Goal: Information Seeking & Learning: Learn about a topic

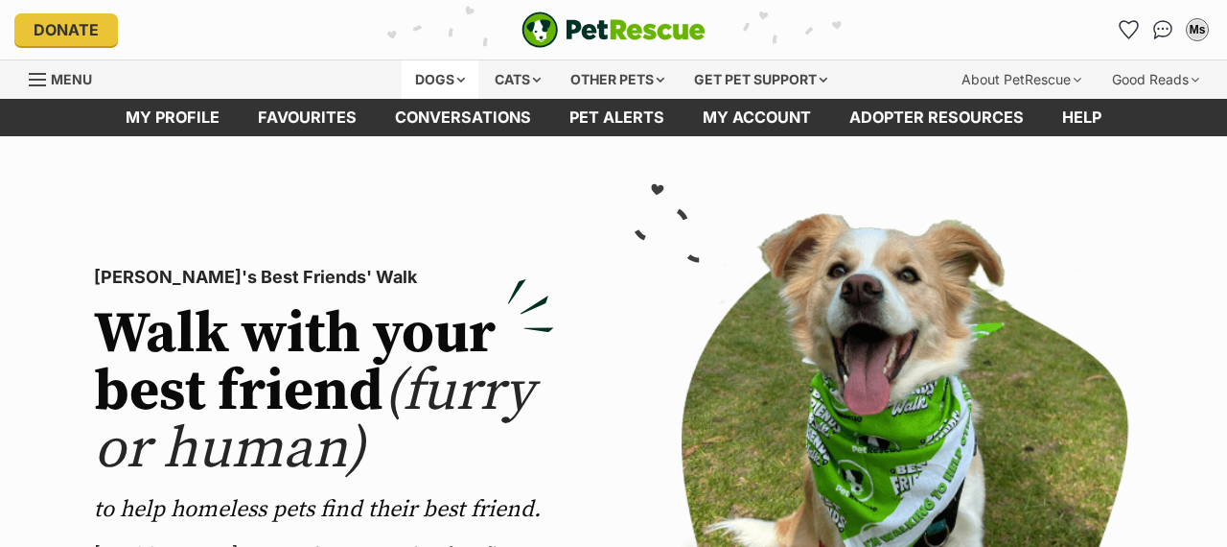
click at [432, 84] on div "Dogs" at bounding box center [440, 79] width 77 height 38
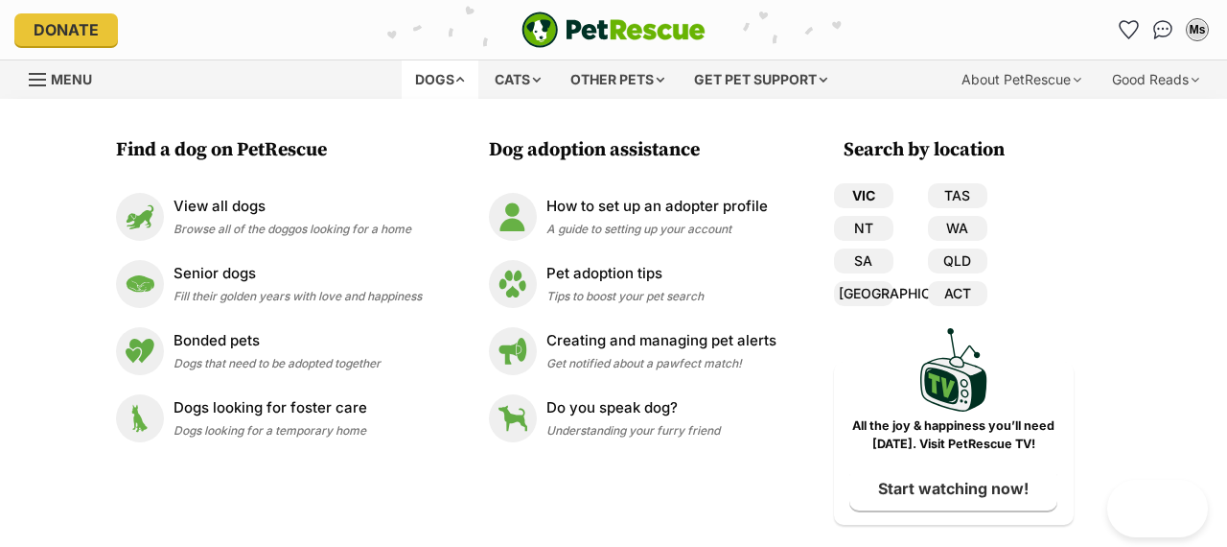
click at [861, 198] on link "VIC" at bounding box center [863, 195] width 59 height 25
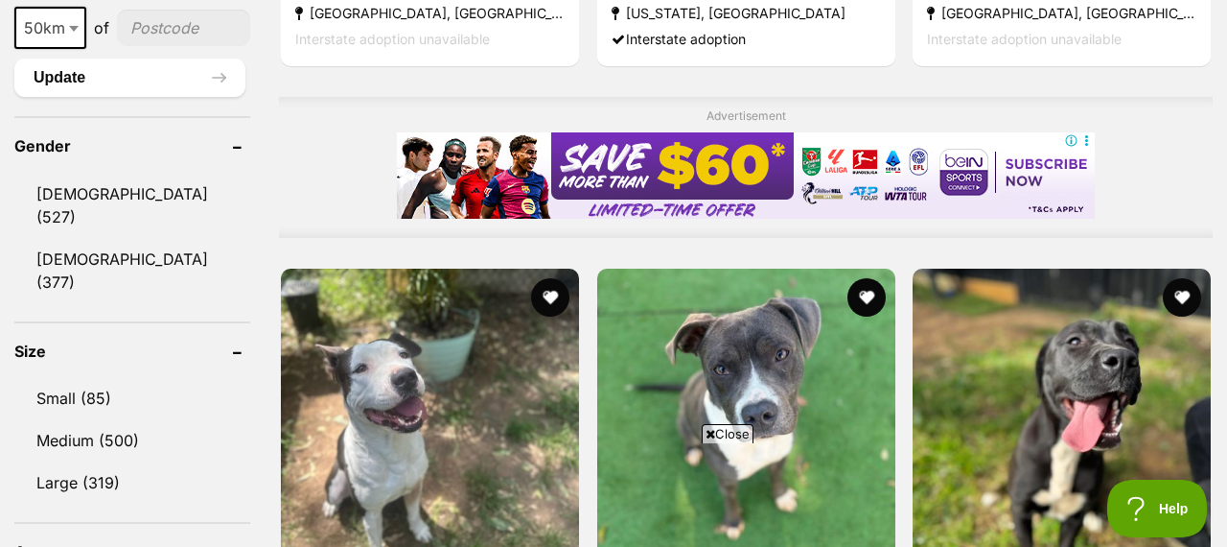
scroll to position [1591, 0]
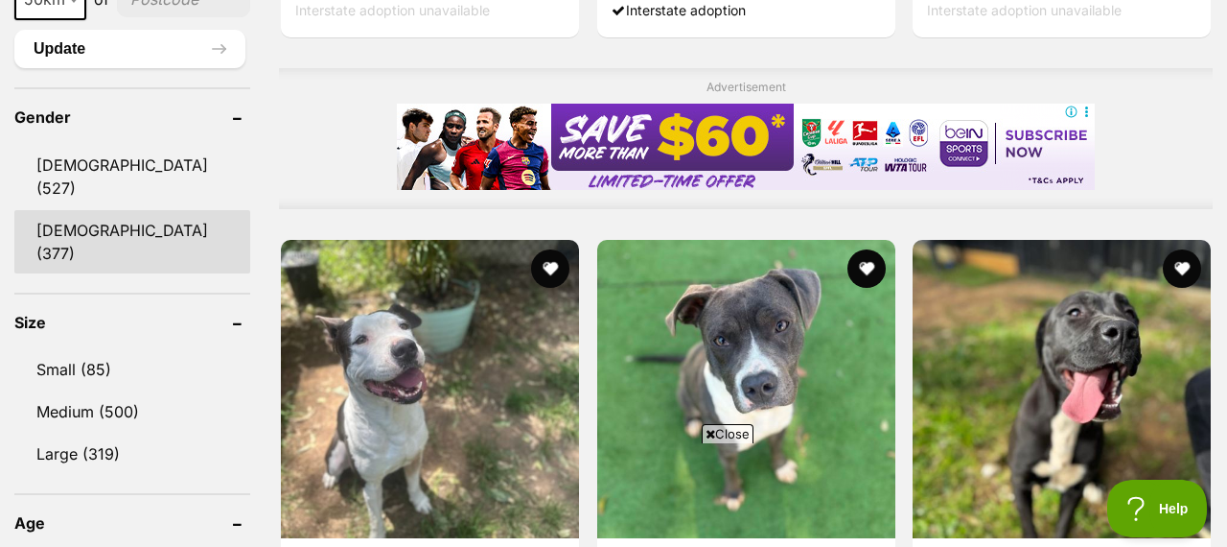
click at [102, 210] on link "[DEMOGRAPHIC_DATA] (377)" at bounding box center [132, 241] width 236 height 63
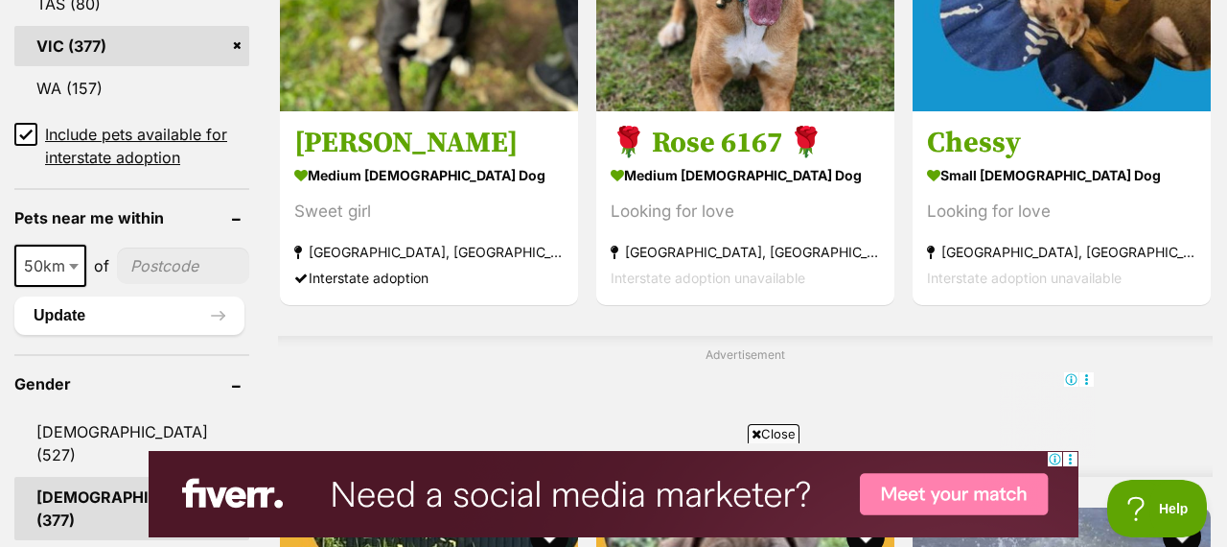
click at [757, 434] on icon at bounding box center [757, 434] width 10 height 12
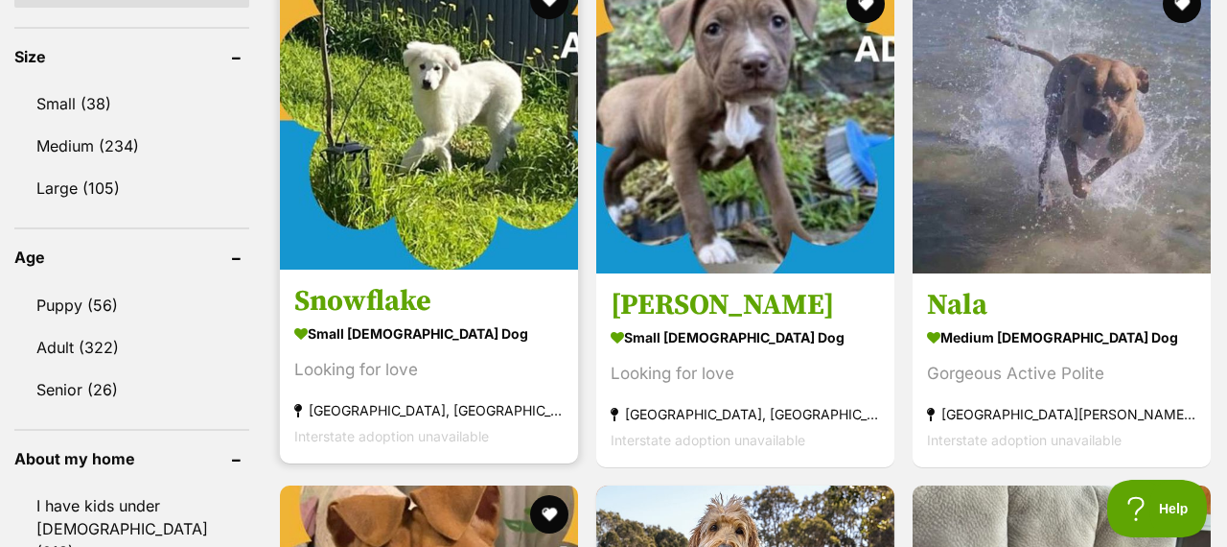
scroll to position [2014, 0]
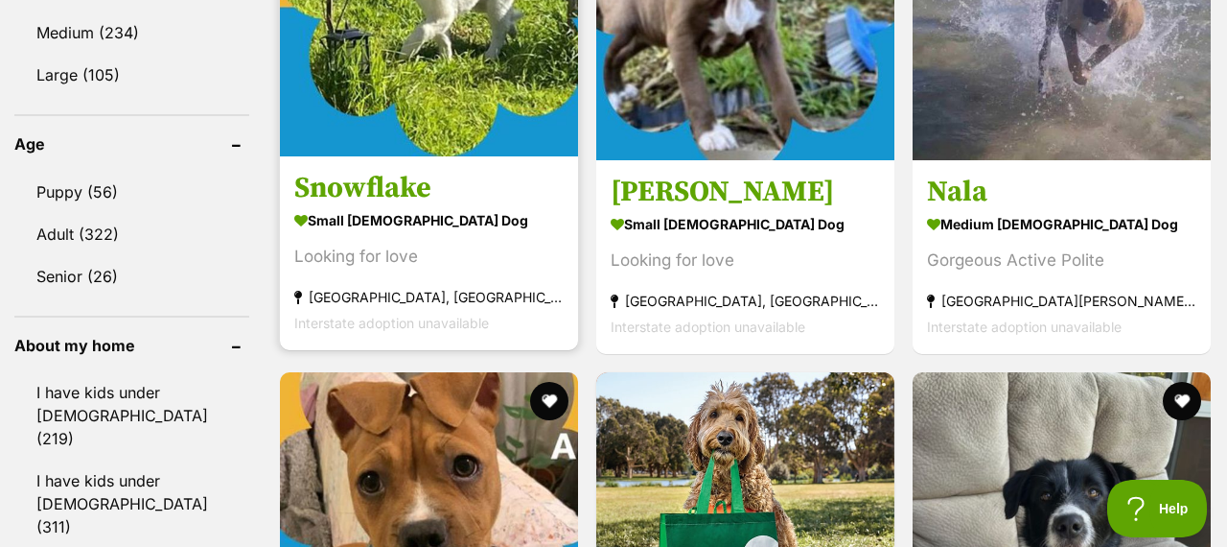
click at [458, 49] on img at bounding box center [429, 7] width 298 height 298
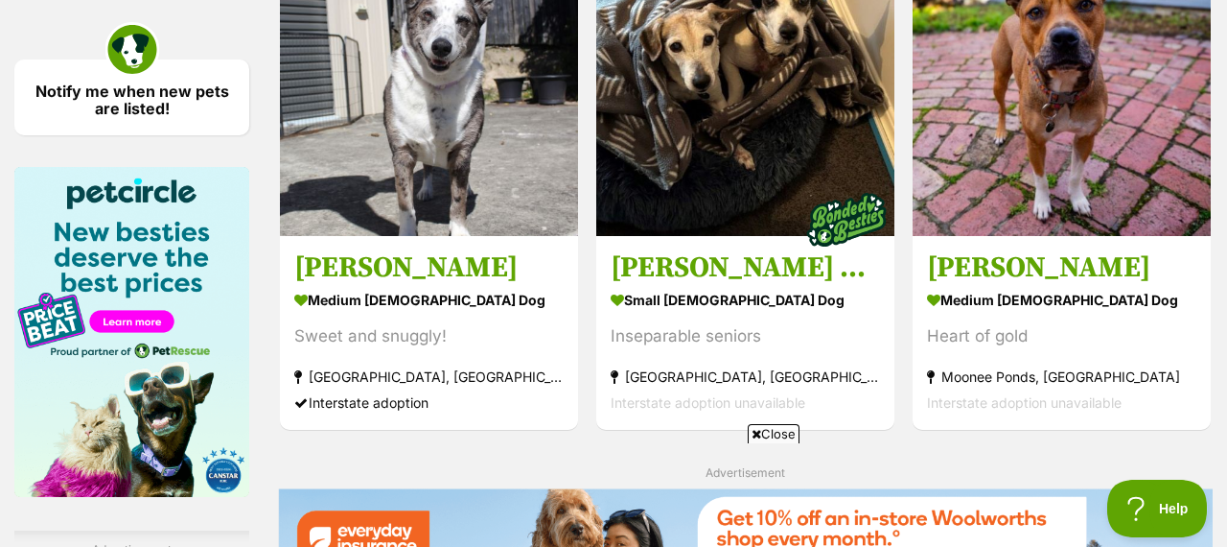
click at [754, 431] on icon at bounding box center [757, 434] width 10 height 12
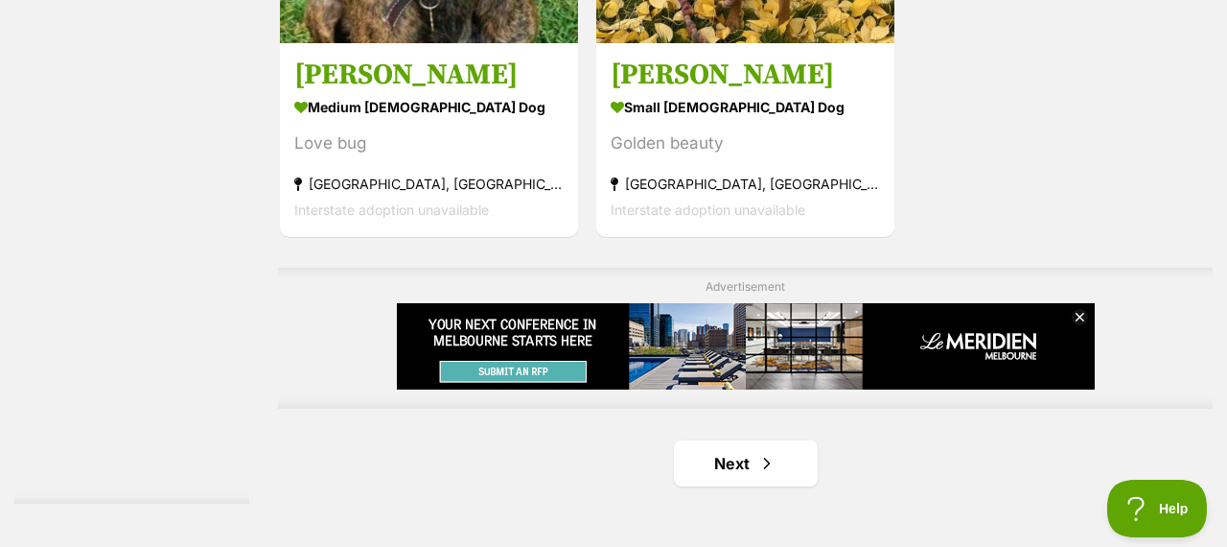
scroll to position [4365, 0]
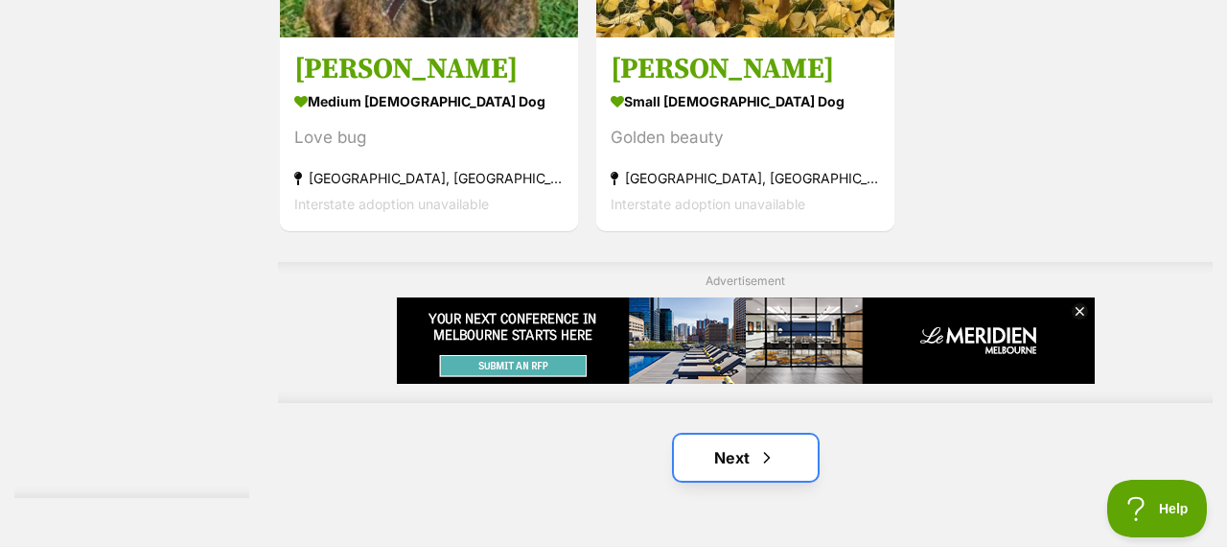
click at [763, 446] on span "Next page" at bounding box center [766, 457] width 19 height 23
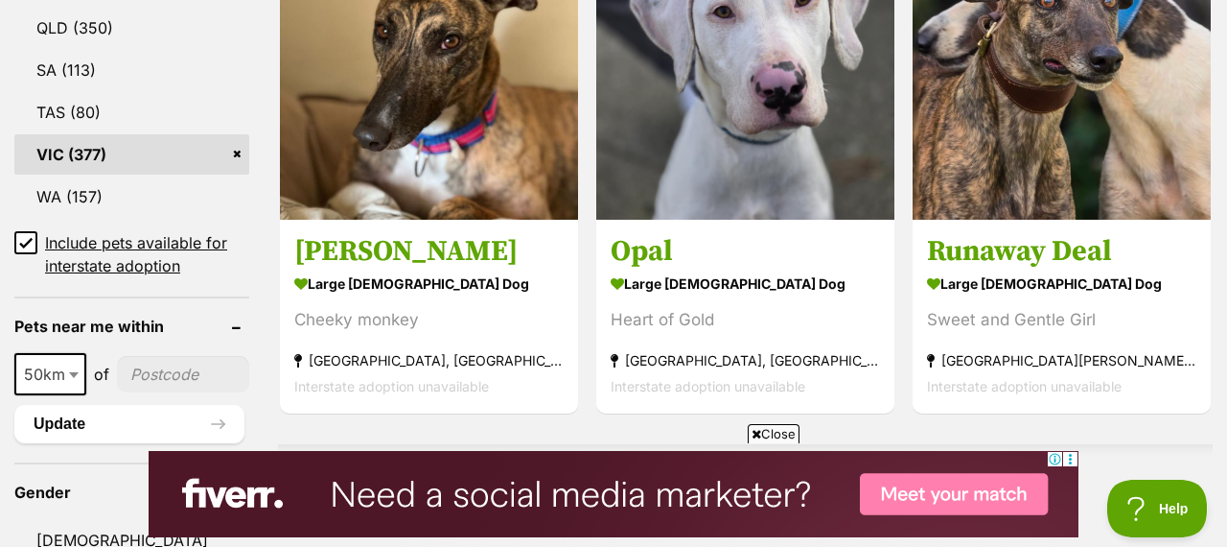
click at [754, 433] on icon at bounding box center [757, 434] width 10 height 12
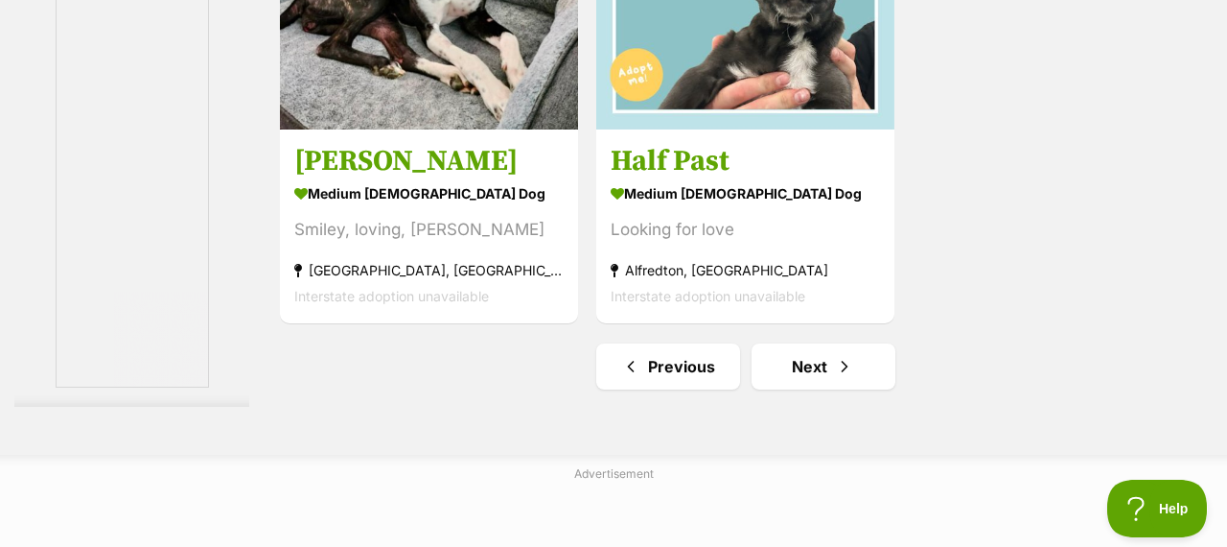
scroll to position [4463, 0]
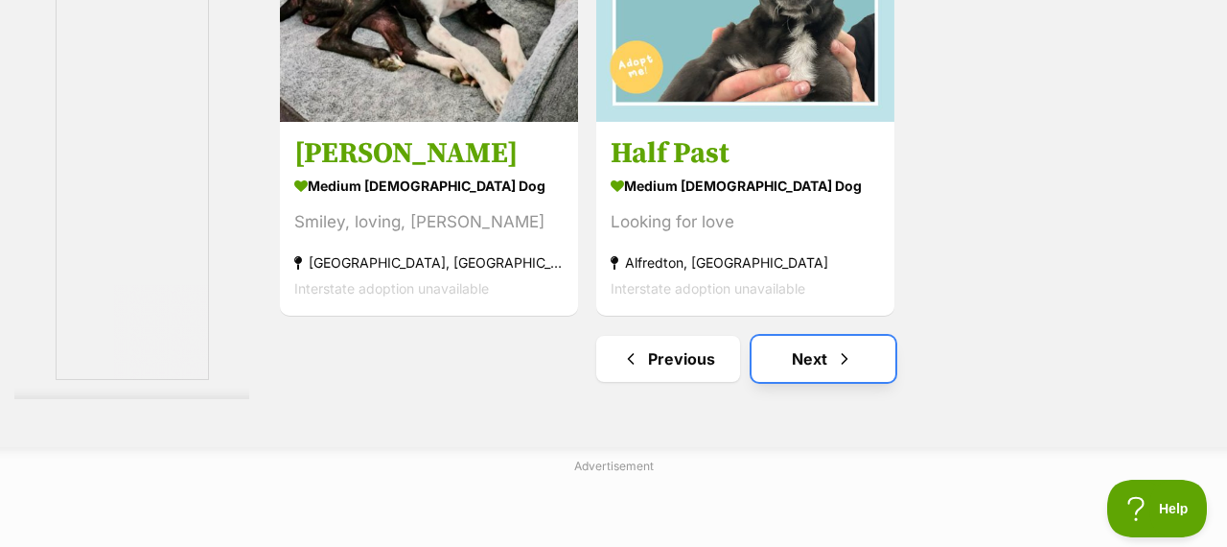
click at [838, 347] on span "Next page" at bounding box center [844, 358] width 19 height 23
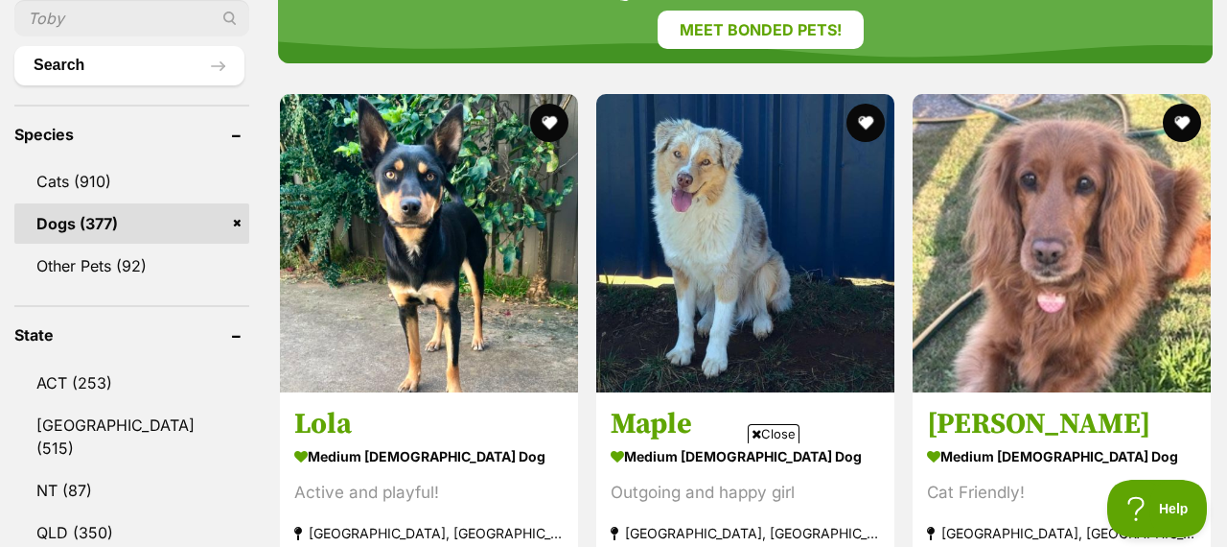
scroll to position [760, 0]
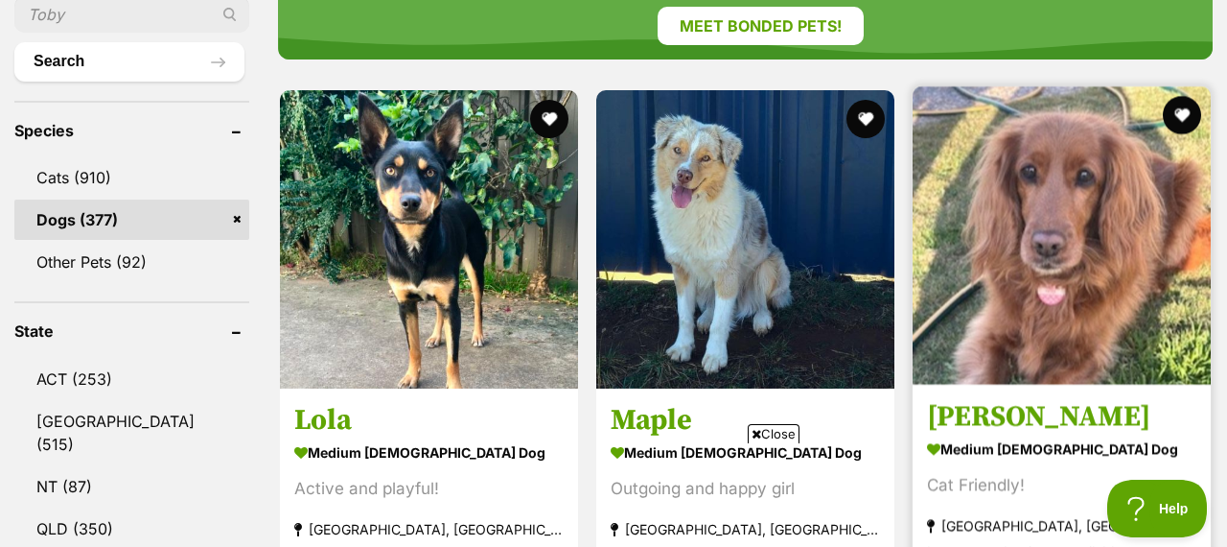
click at [1067, 247] on img at bounding box center [1062, 235] width 298 height 298
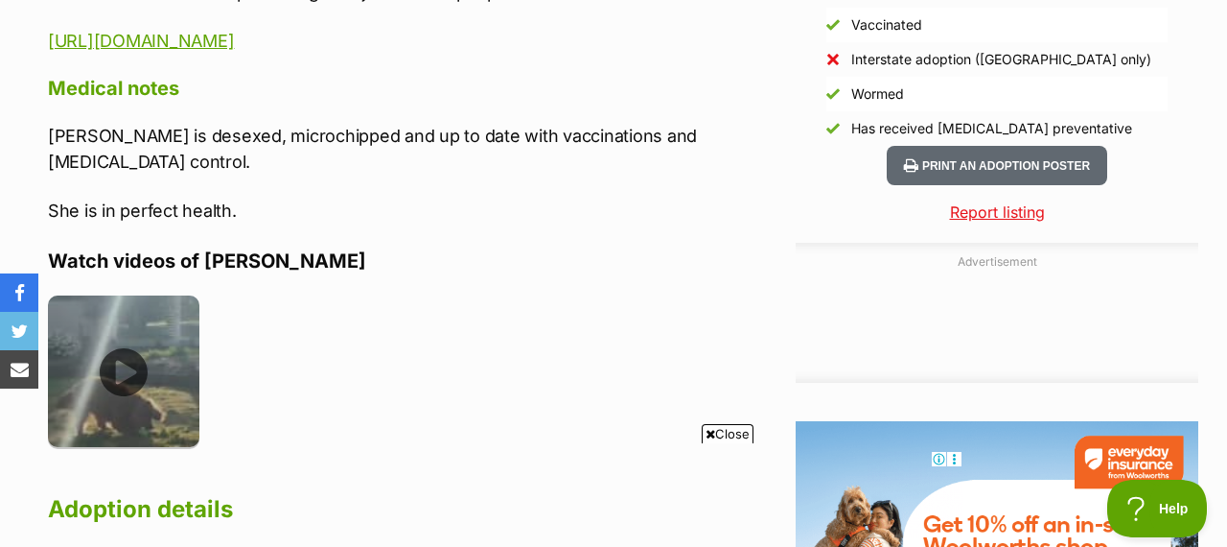
click at [123, 343] on img at bounding box center [123, 370] width 151 height 151
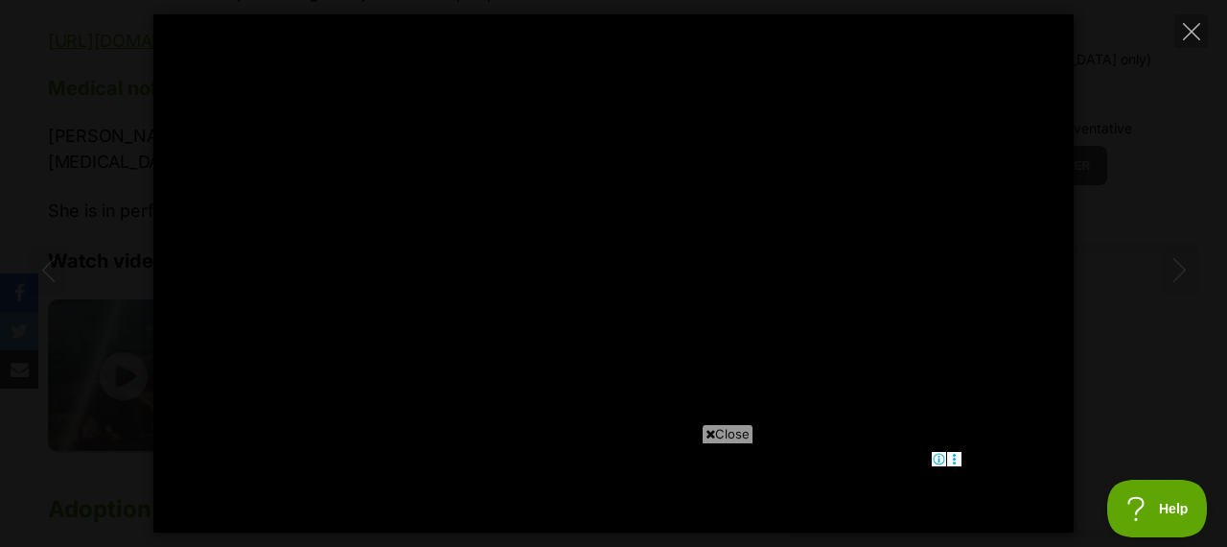
click at [709, 432] on icon at bounding box center [711, 434] width 10 height 12
type input "12.88"
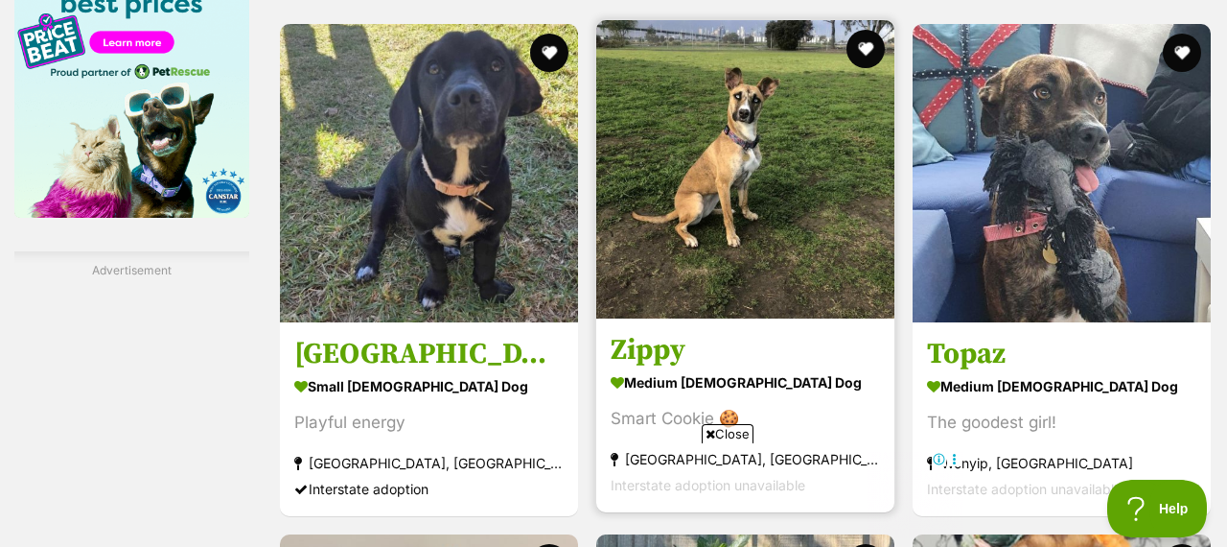
scroll to position [3237, 0]
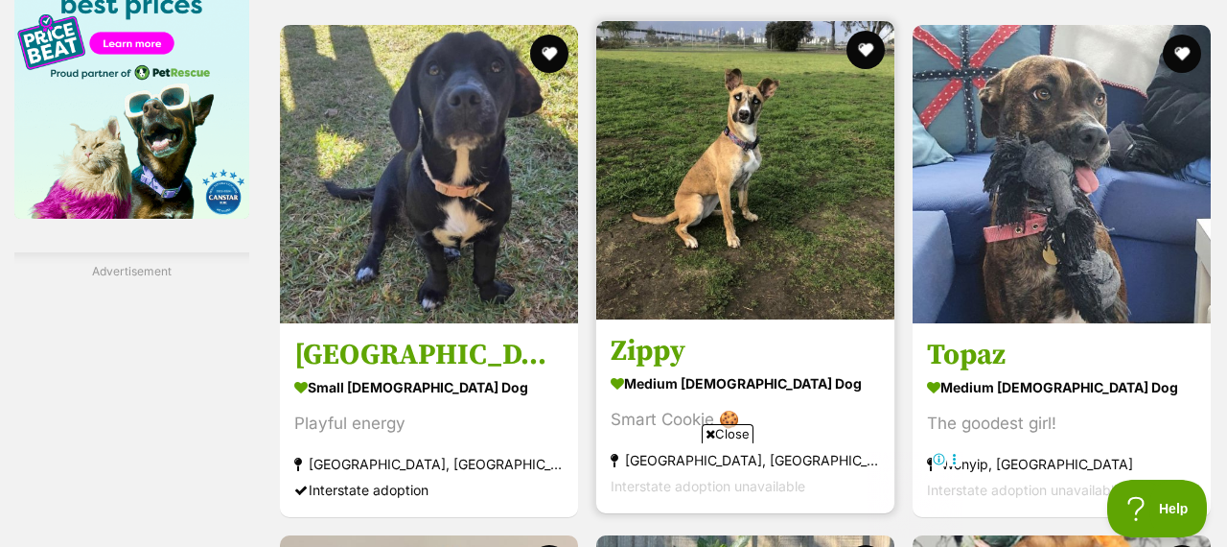
click at [733, 148] on img at bounding box center [745, 170] width 298 height 298
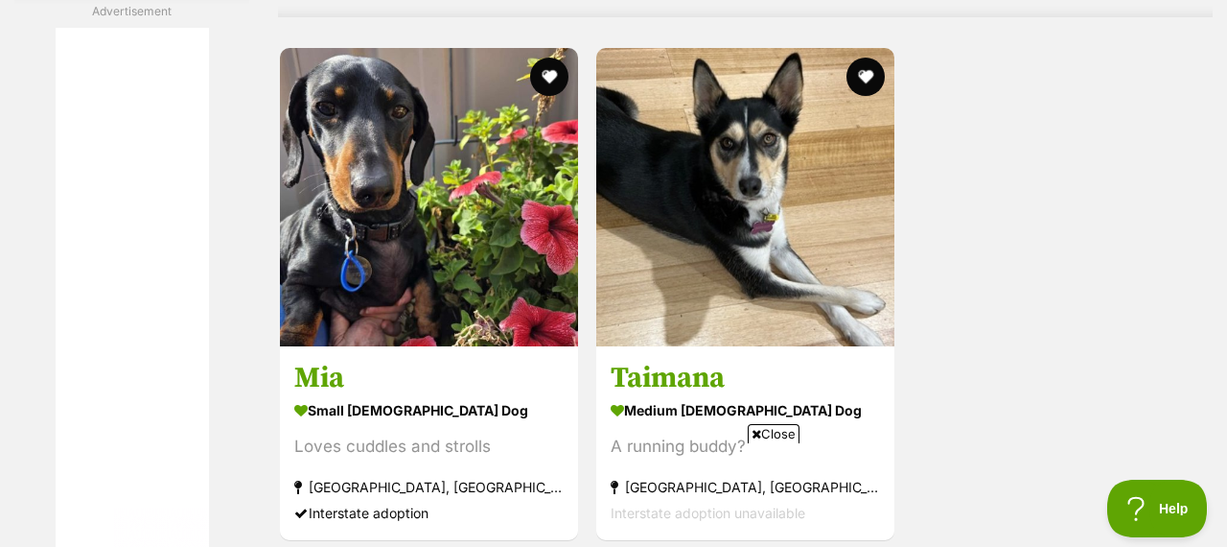
scroll to position [4397, 0]
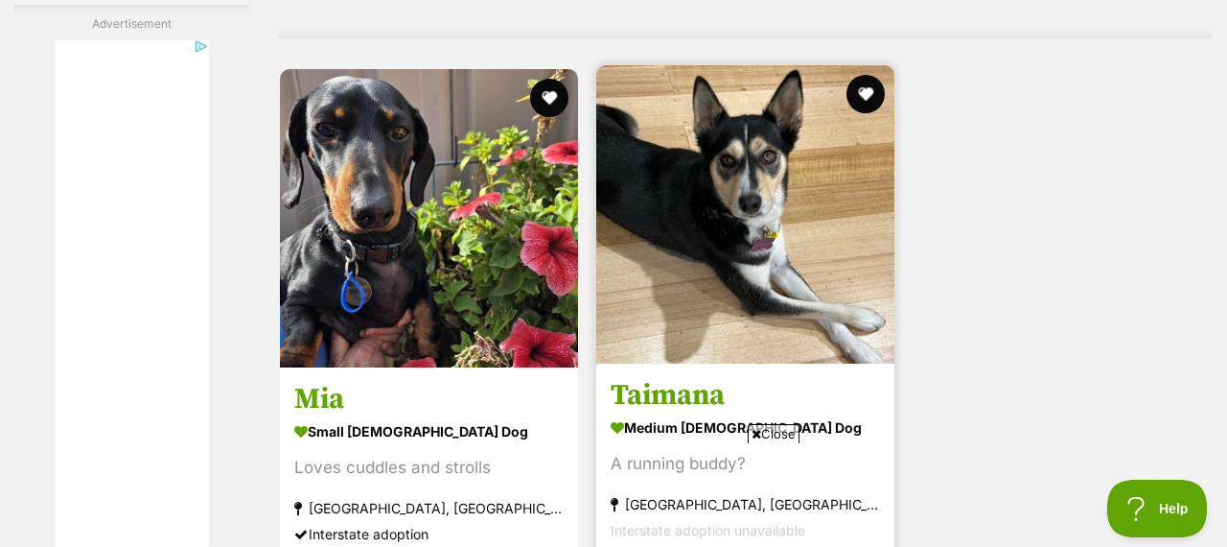
click at [748, 175] on img at bounding box center [745, 214] width 298 height 298
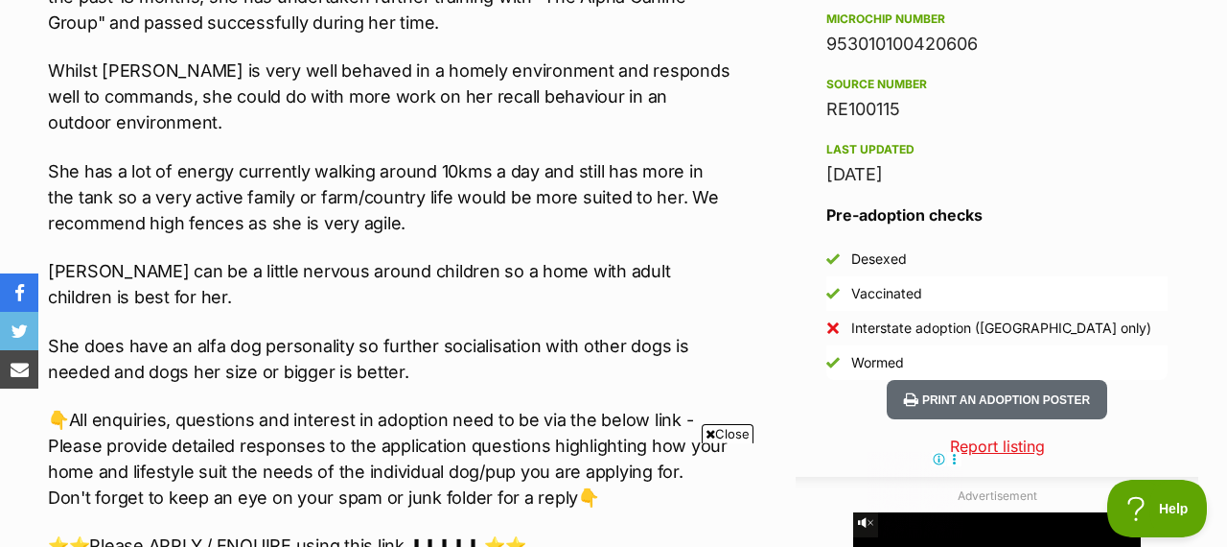
scroll to position [1549, 0]
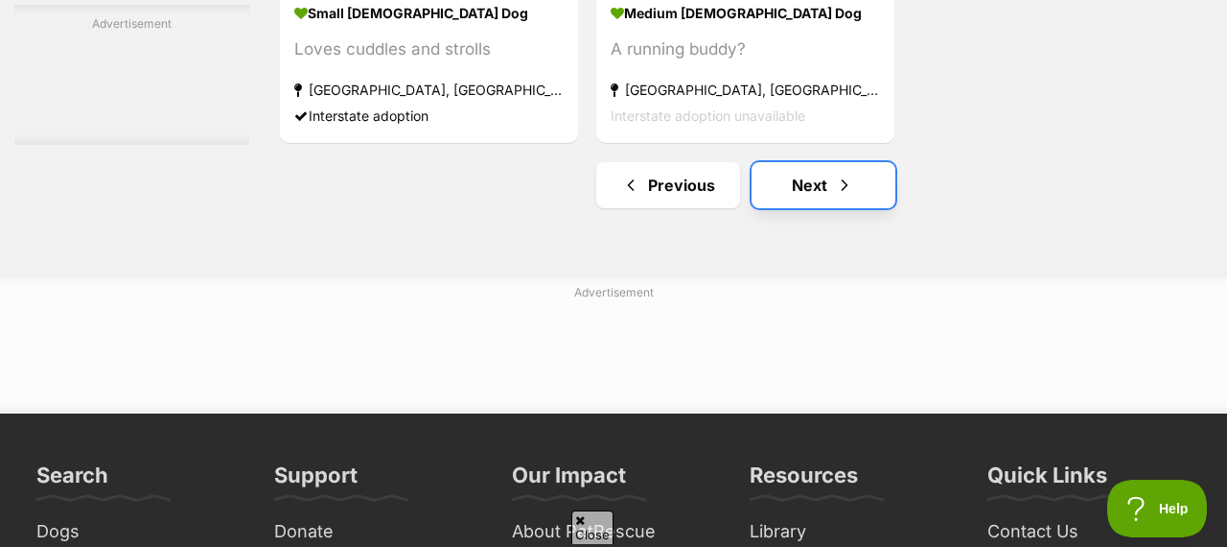
click at [846, 174] on span "Next page" at bounding box center [844, 185] width 19 height 23
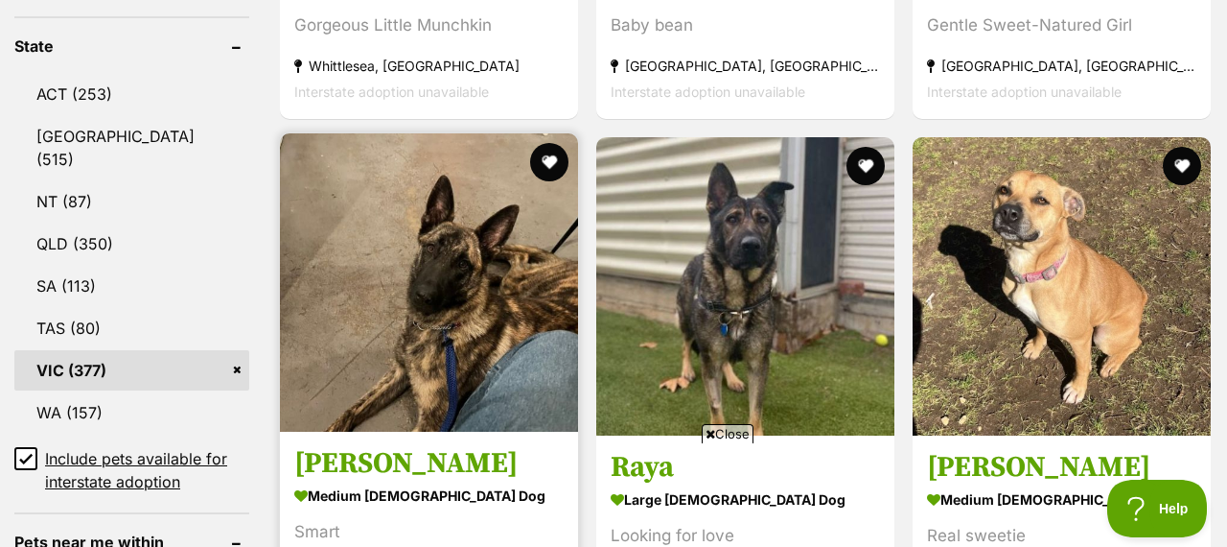
click at [456, 231] on img at bounding box center [429, 282] width 298 height 298
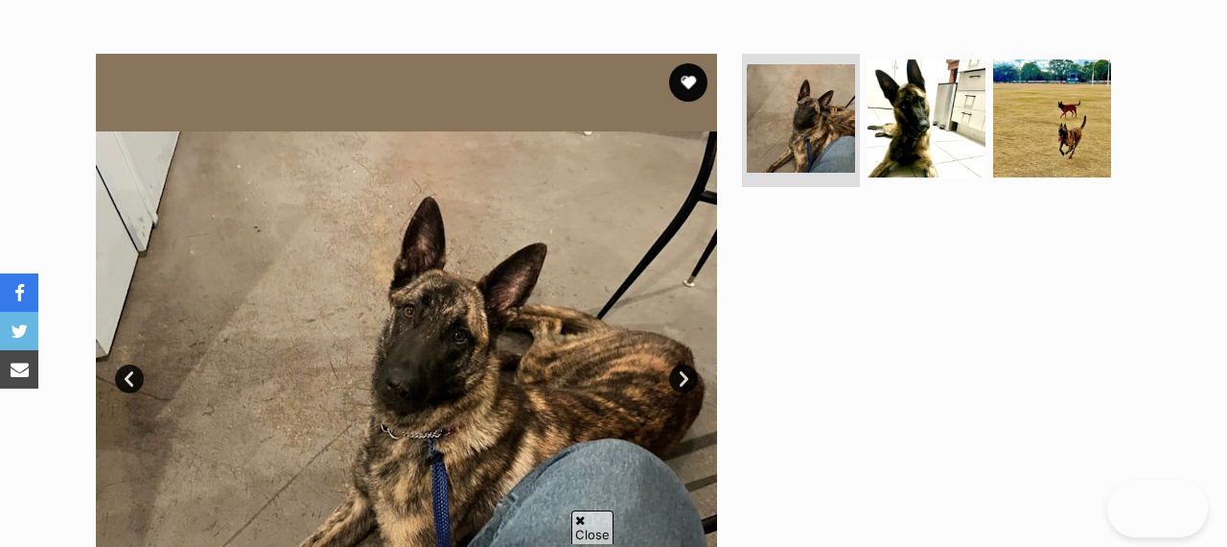
scroll to position [357, 0]
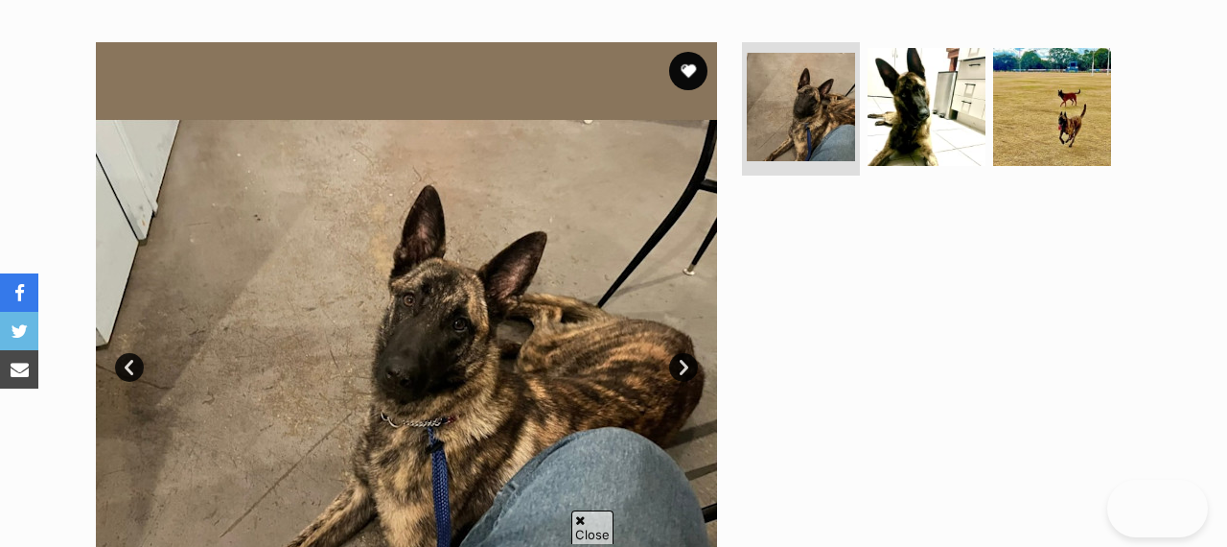
click at [681, 364] on link "Next" at bounding box center [683, 367] width 29 height 29
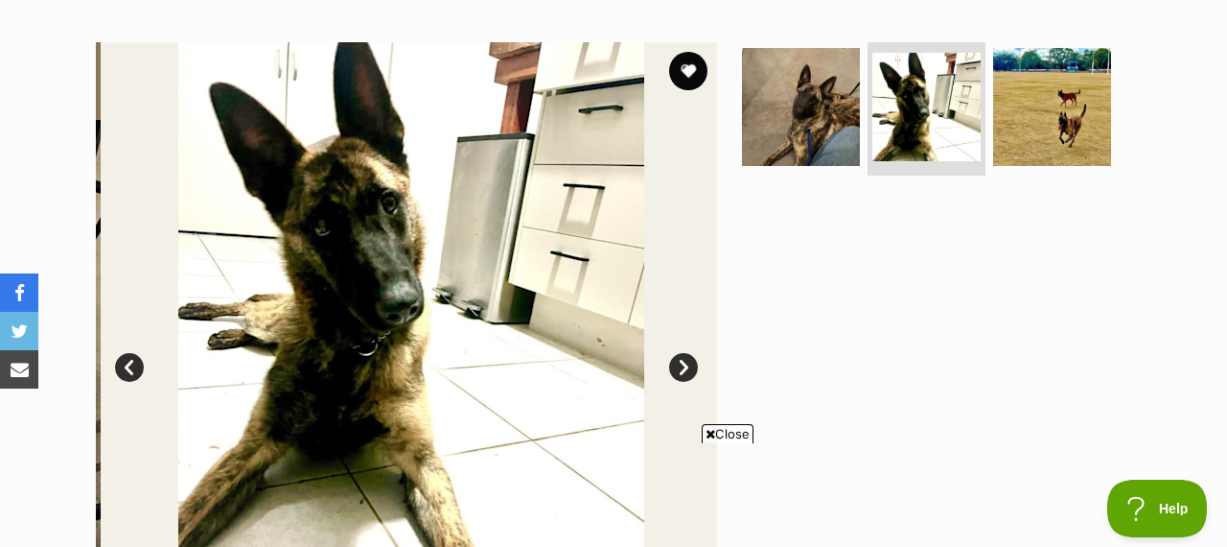
scroll to position [0, 0]
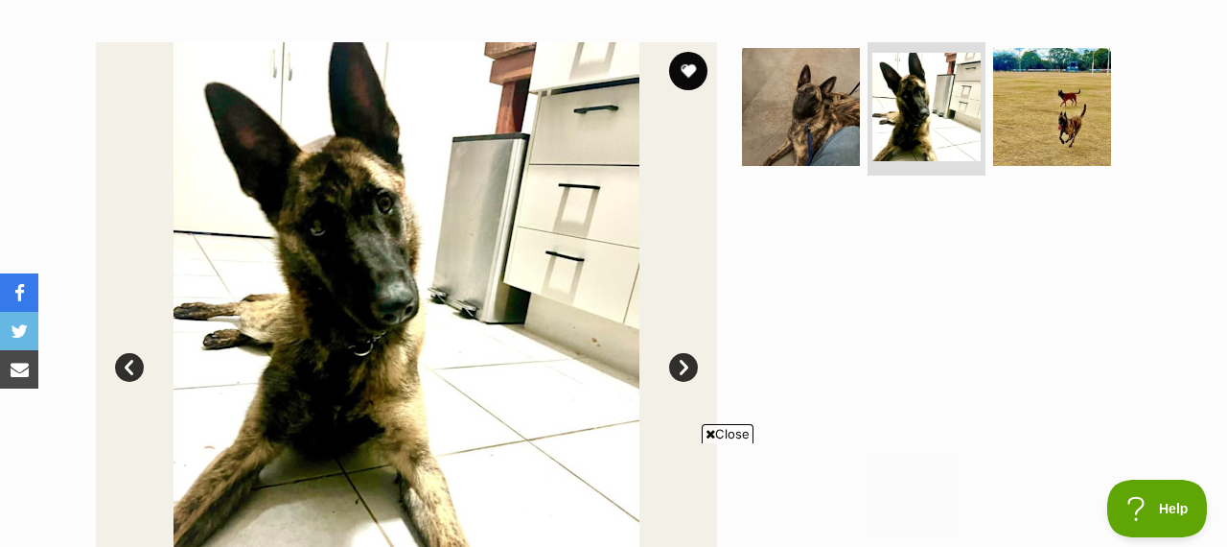
click at [681, 364] on link "Next" at bounding box center [683, 367] width 29 height 29
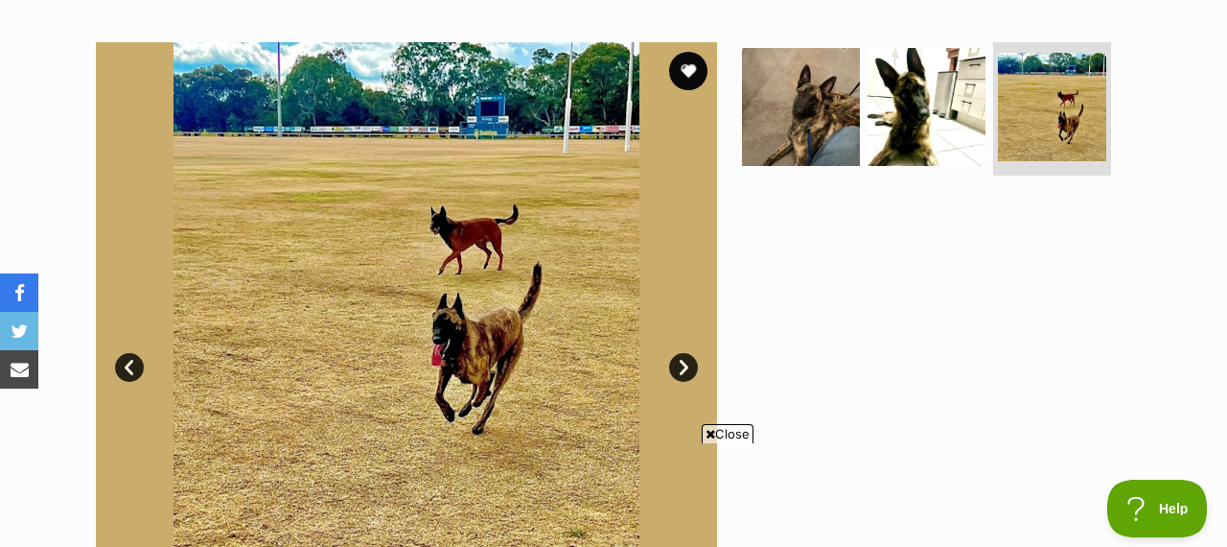
click at [681, 364] on link "Next" at bounding box center [683, 367] width 29 height 29
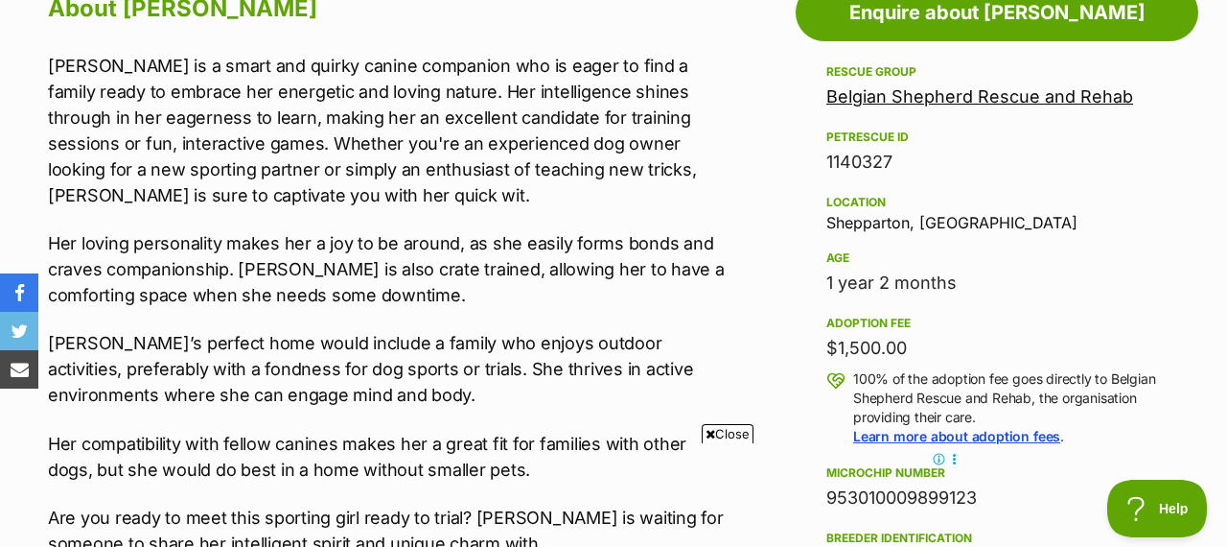
scroll to position [1097, 0]
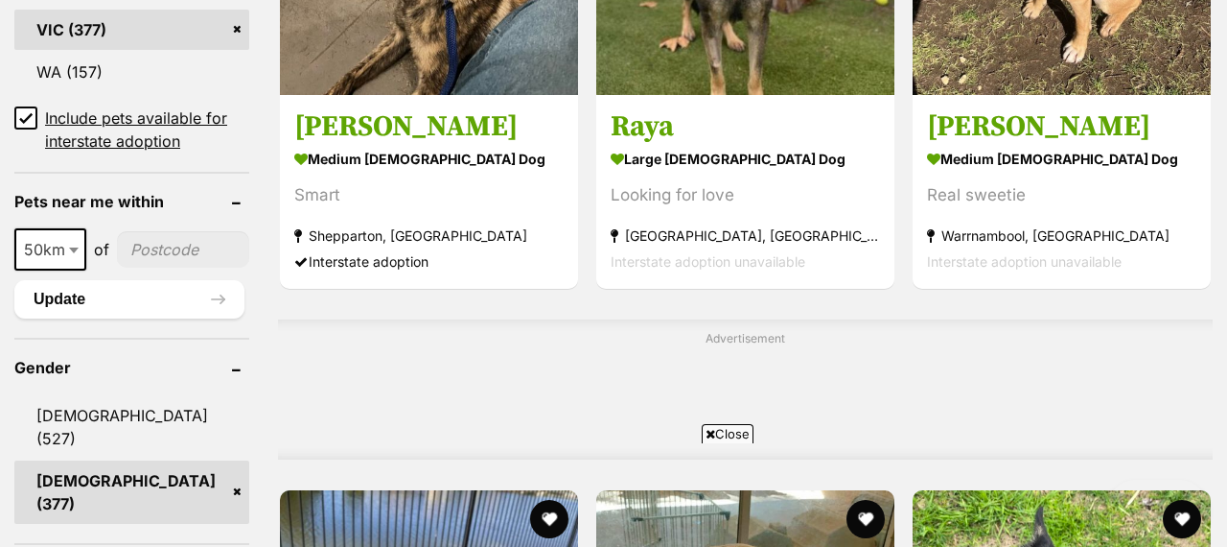
scroll to position [1191, 0]
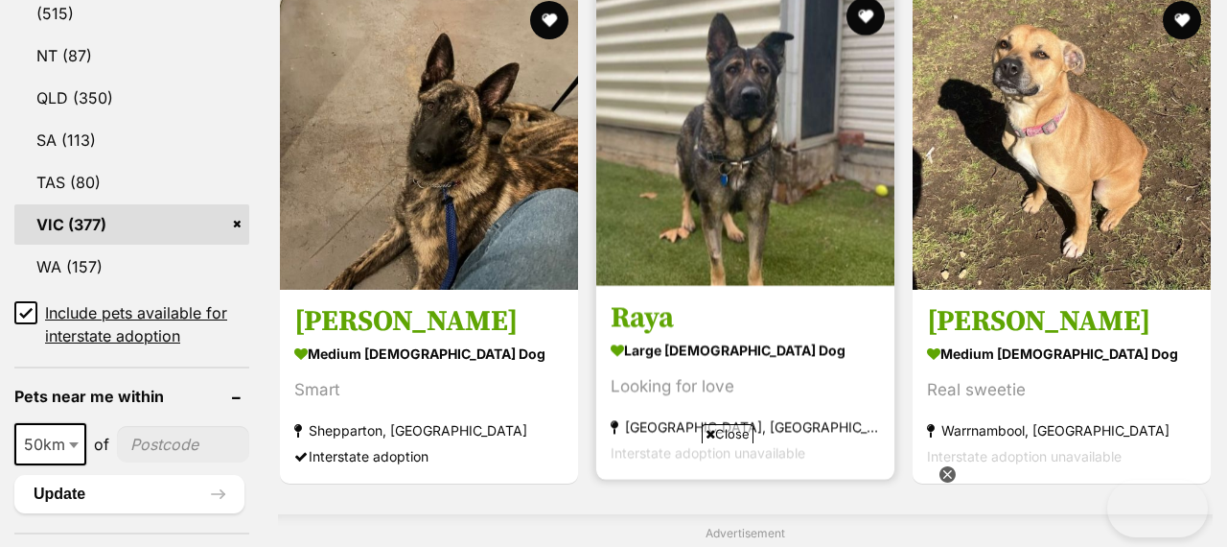
click at [732, 134] on img at bounding box center [745, 137] width 298 height 298
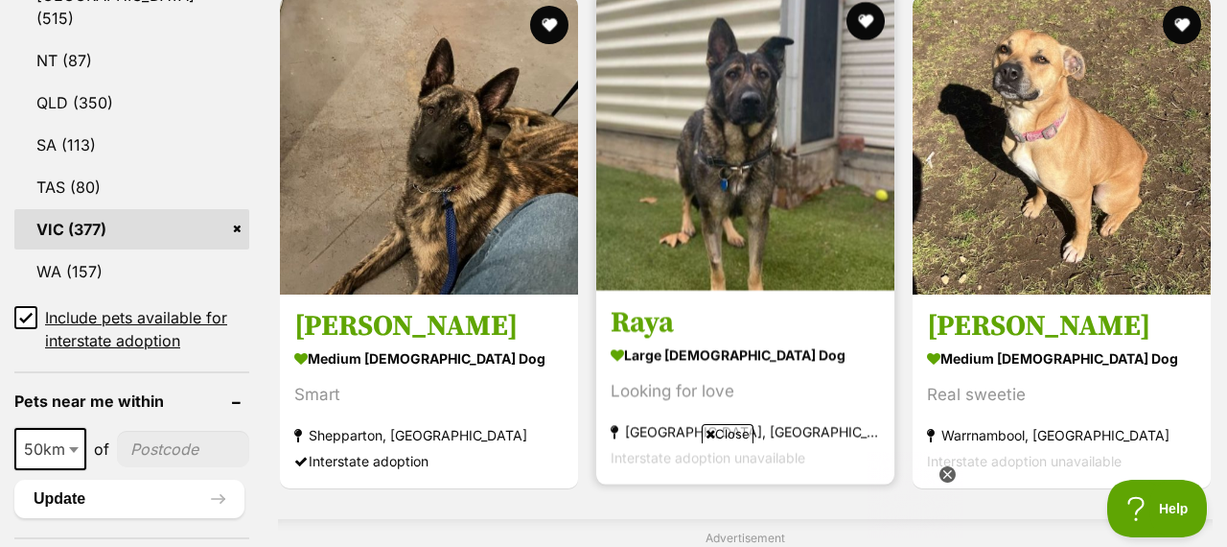
scroll to position [0, 0]
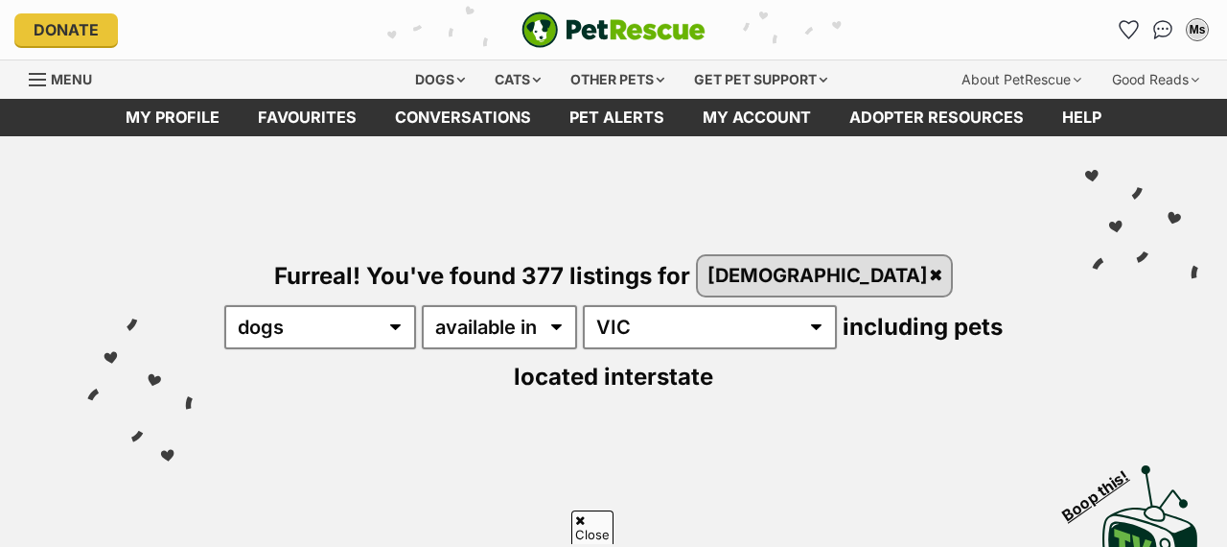
scroll to position [1175, 0]
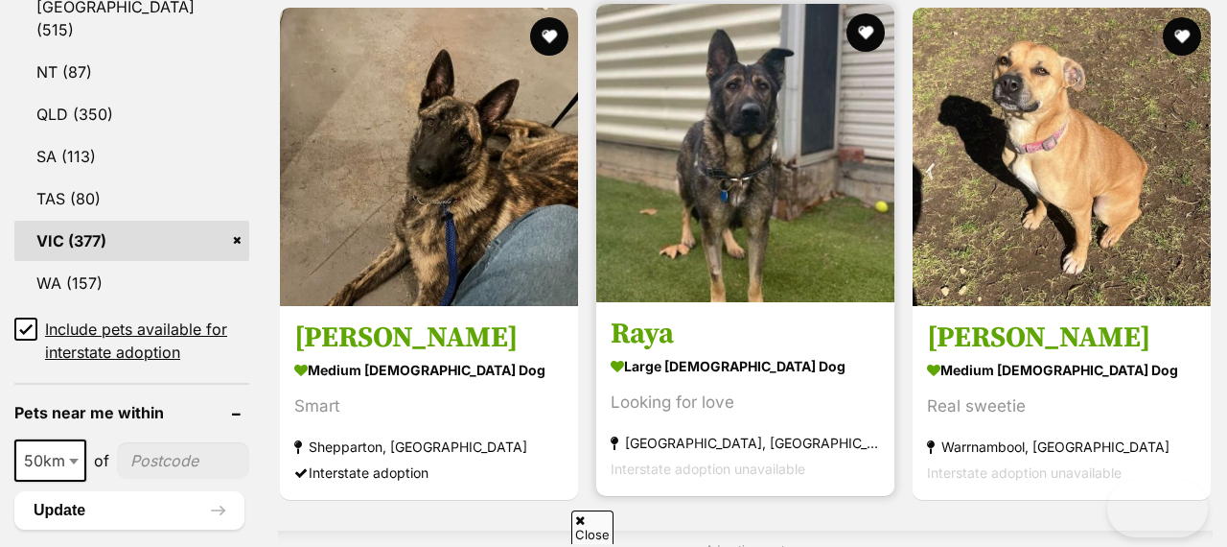
click at [731, 142] on img at bounding box center [745, 153] width 298 height 298
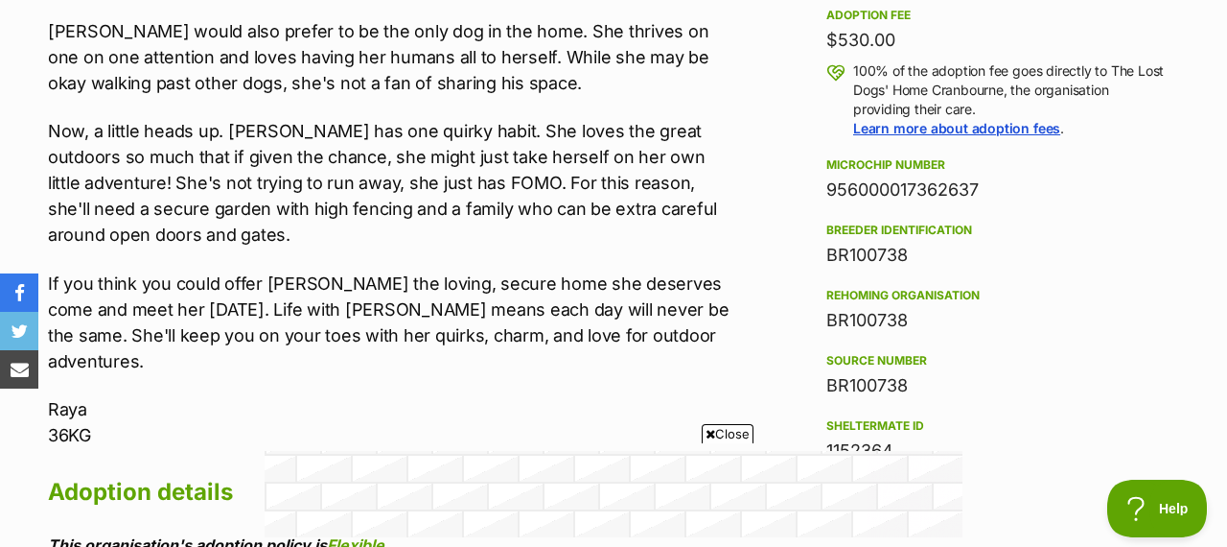
scroll to position [1432, 0]
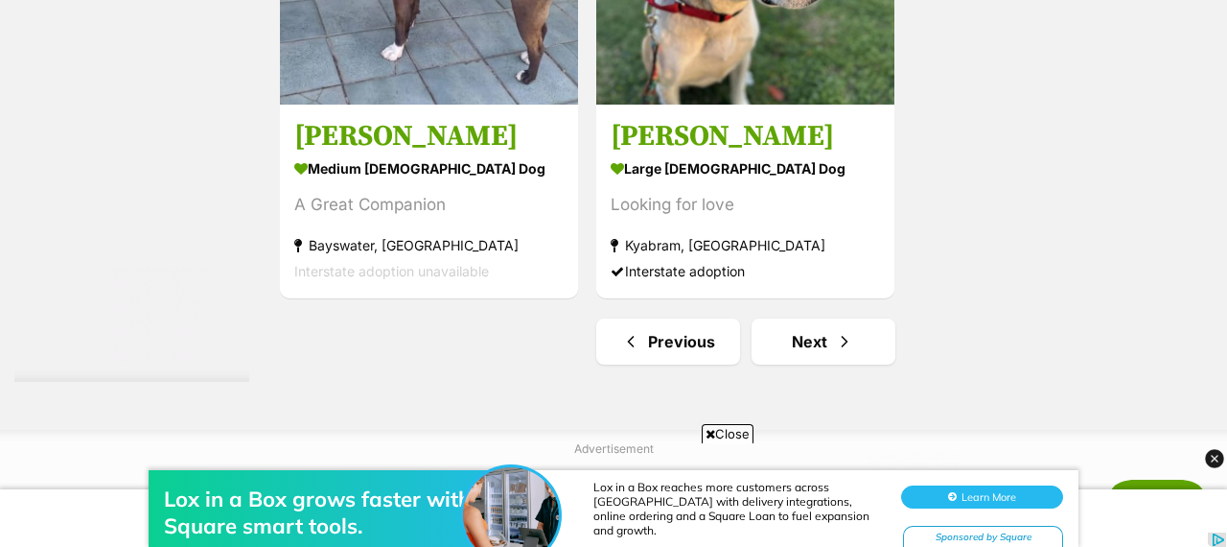
scroll to position [4486, 0]
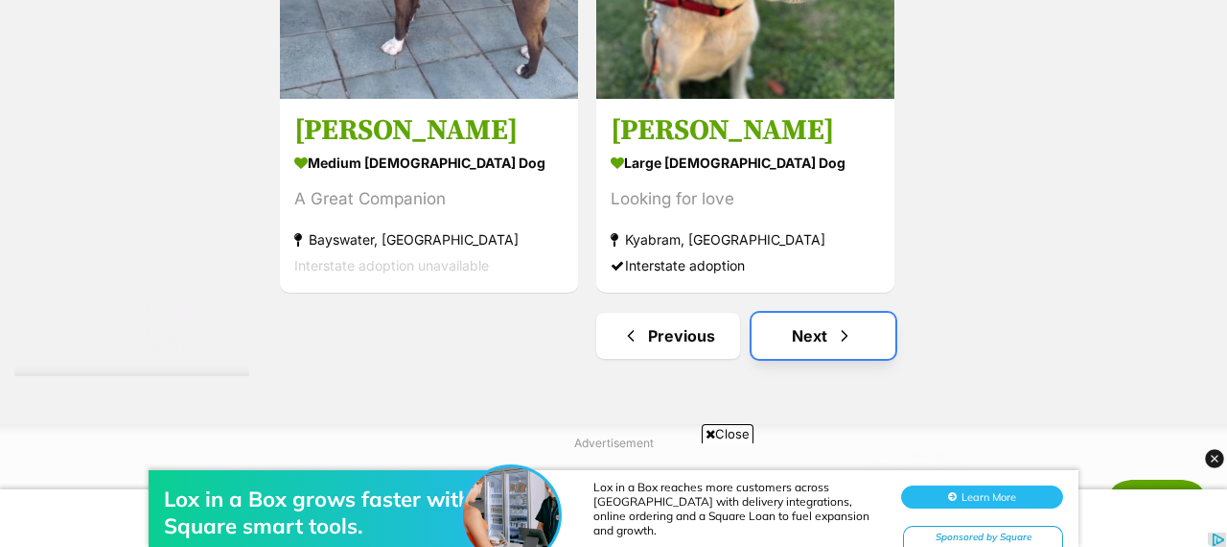
click at [840, 324] on span "Next page" at bounding box center [844, 335] width 19 height 23
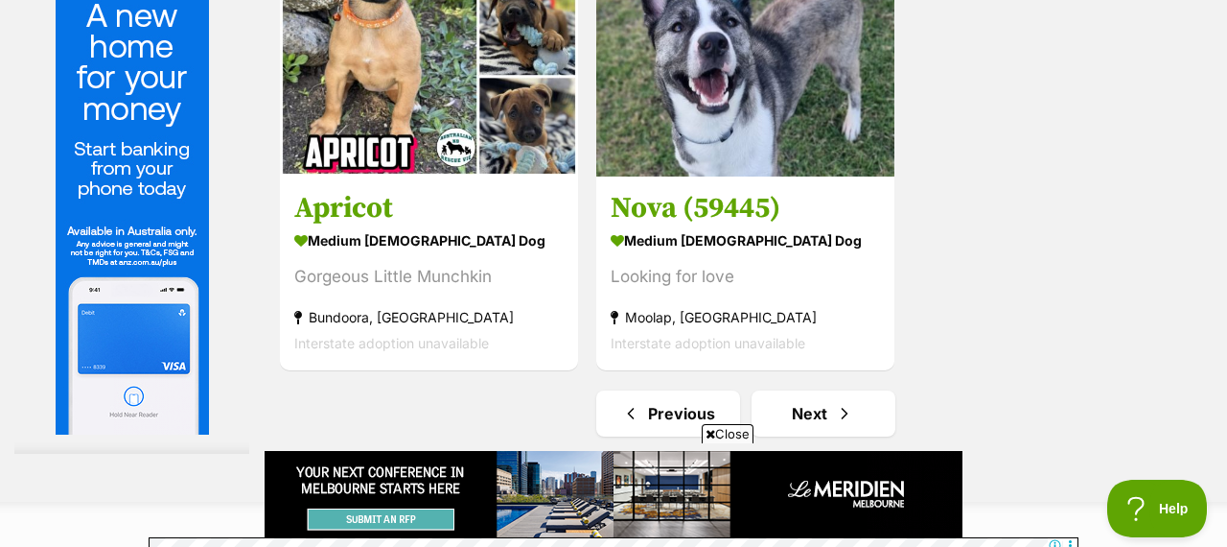
scroll to position [4413, 0]
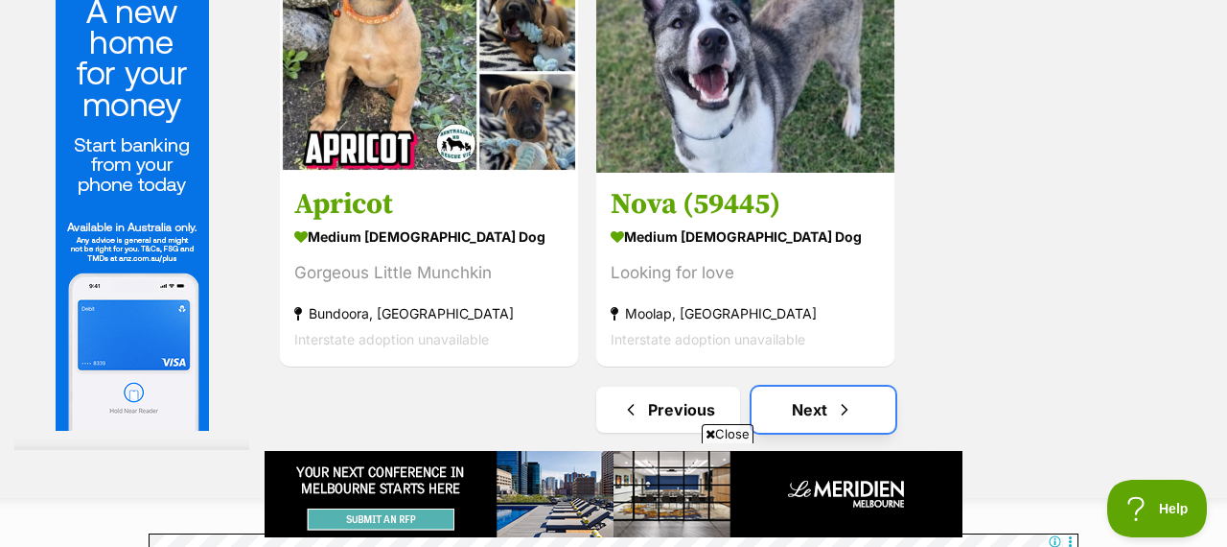
click at [842, 398] on span "Next page" at bounding box center [844, 409] width 19 height 23
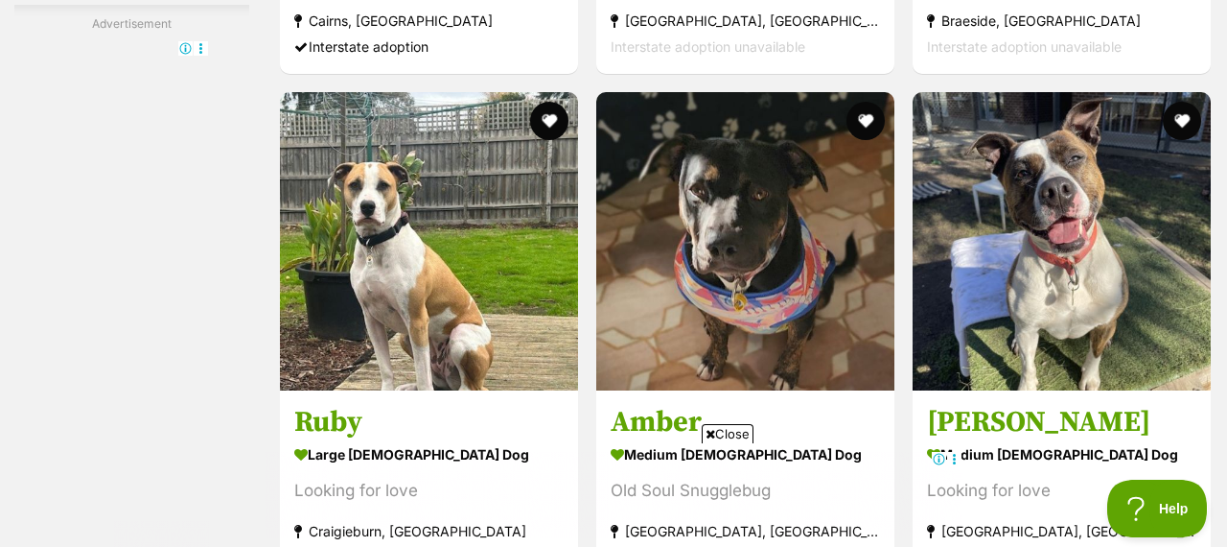
scroll to position [3682, 0]
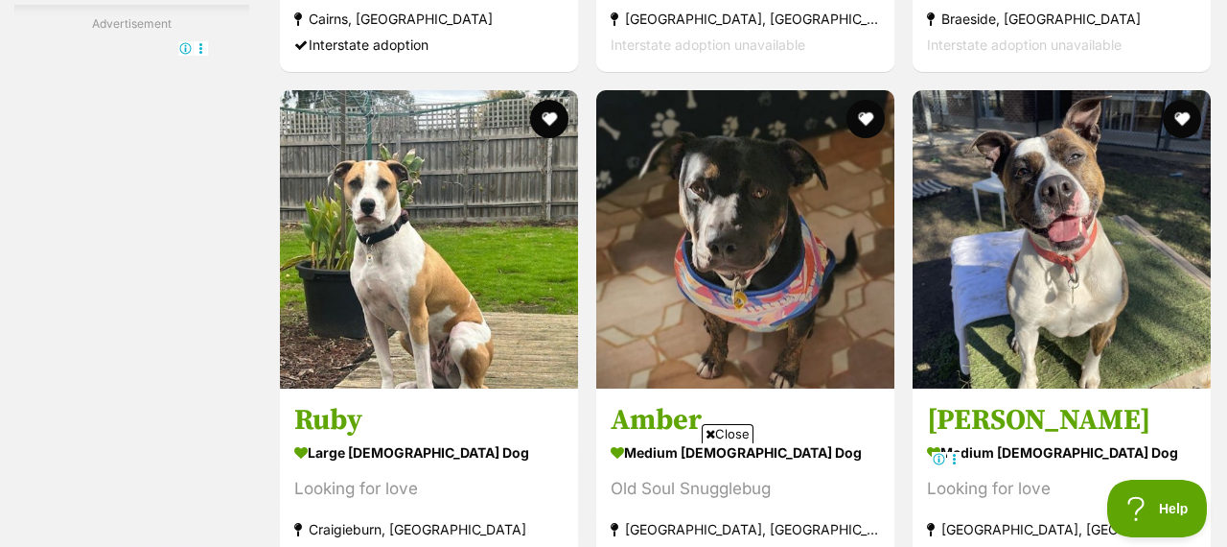
click at [710, 431] on icon at bounding box center [711, 434] width 10 height 12
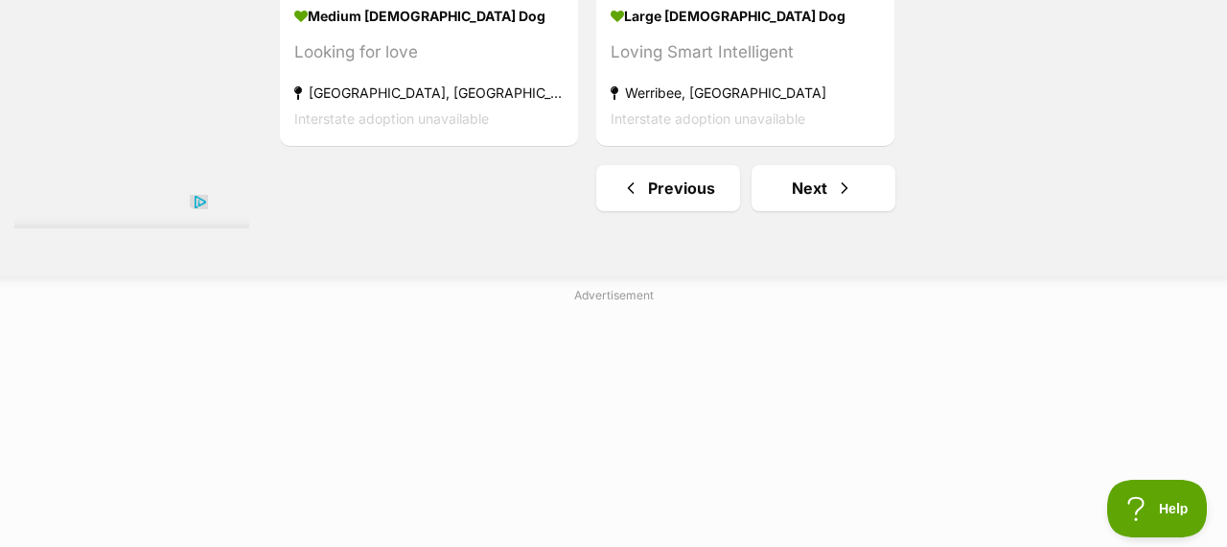
scroll to position [4813, 0]
click at [843, 175] on span "Next page" at bounding box center [844, 186] width 19 height 23
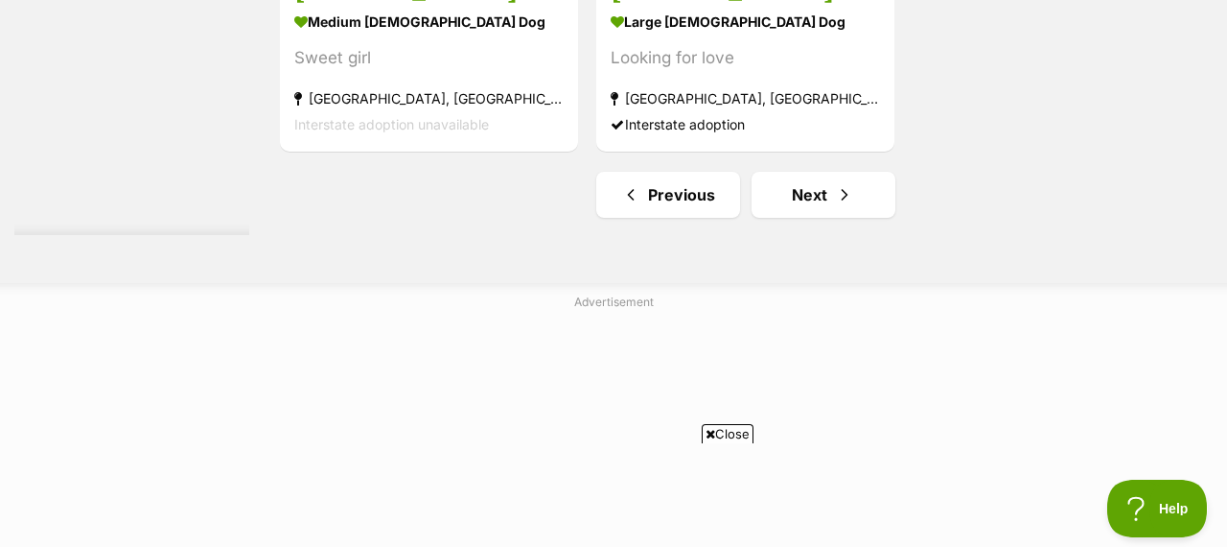
scroll to position [4625, 0]
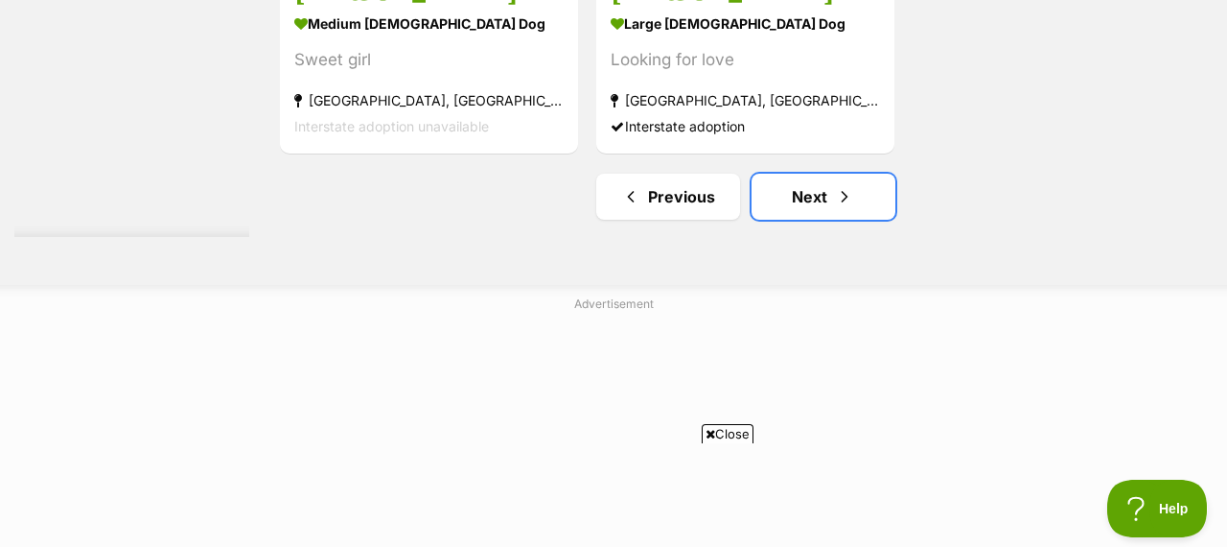
click at [843, 185] on span "Next page" at bounding box center [844, 196] width 19 height 23
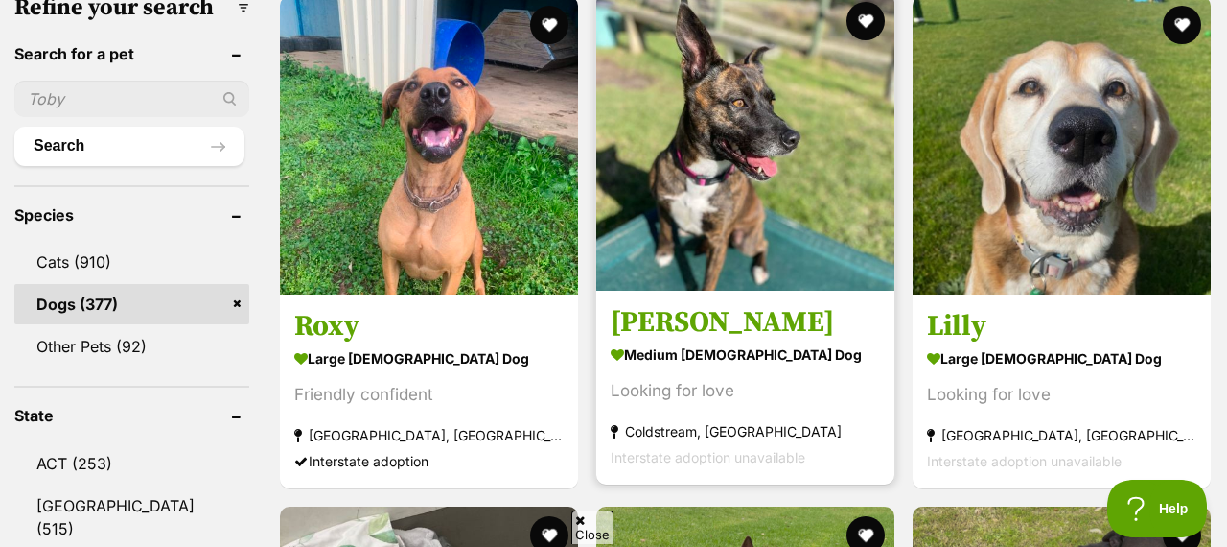
click at [726, 119] on img at bounding box center [745, 141] width 298 height 298
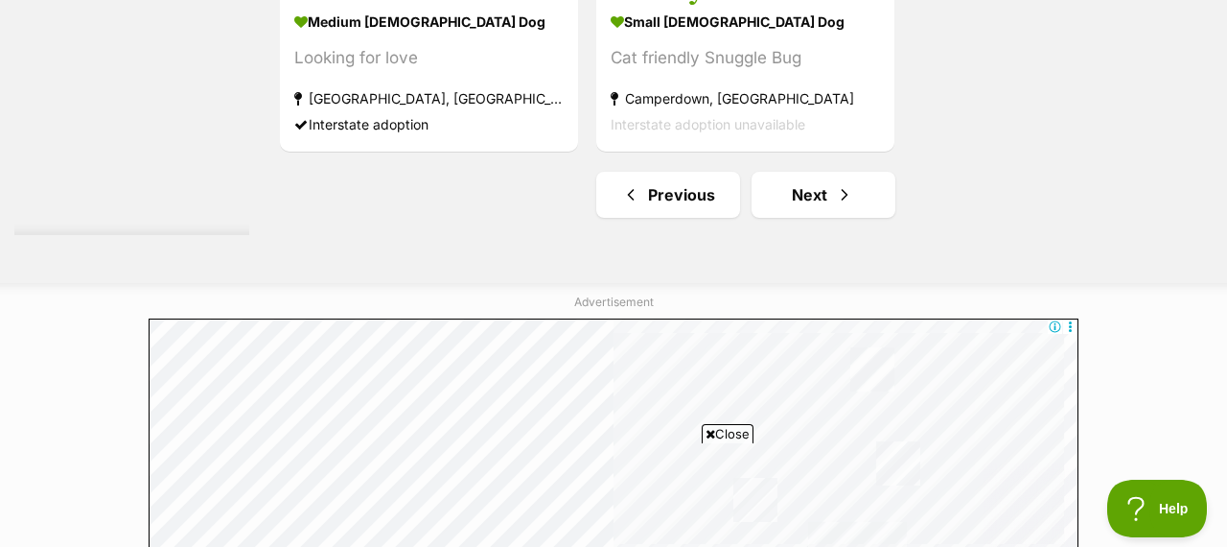
scroll to position [4642, 0]
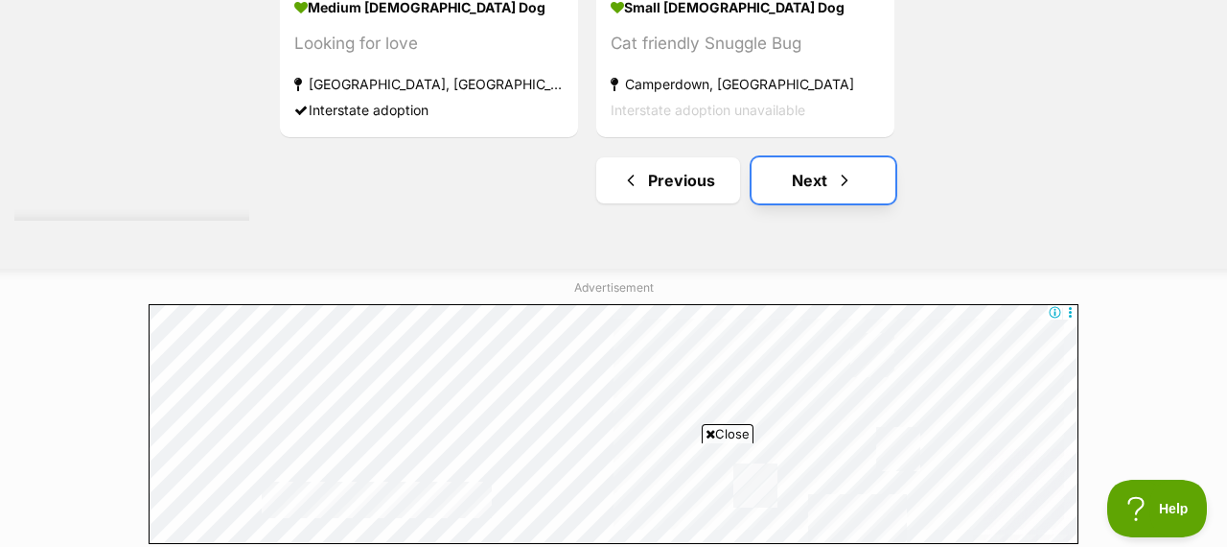
click at [843, 169] on span "Next page" at bounding box center [844, 180] width 19 height 23
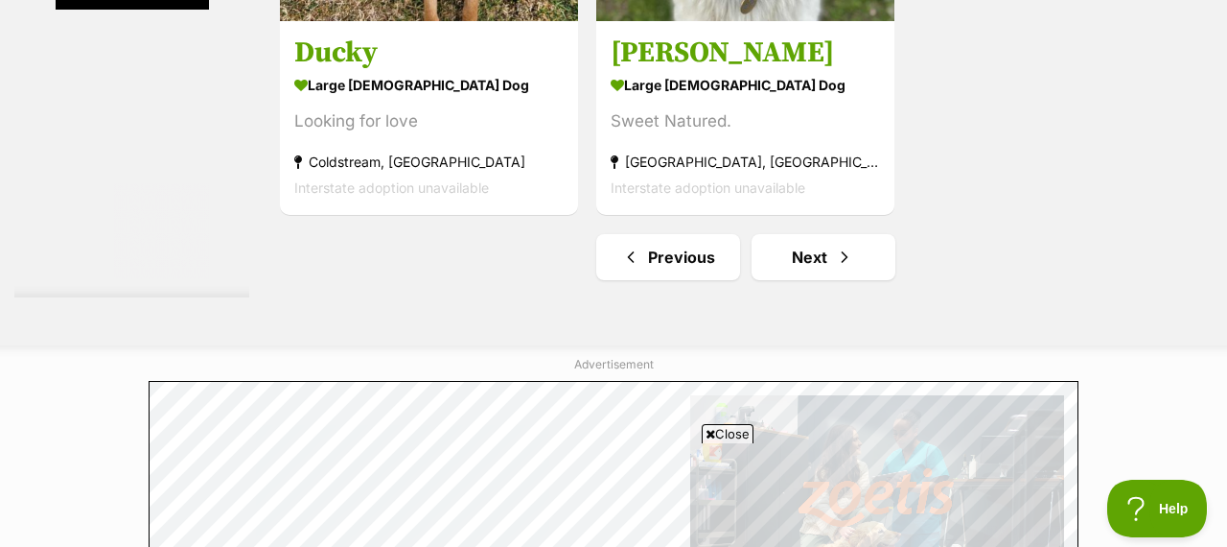
scroll to position [4746, 0]
